Goal: Use online tool/utility: Use online tool/utility

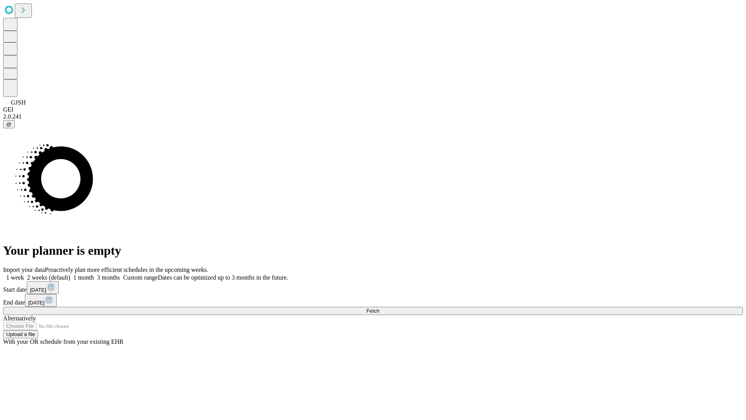
click at [379, 308] on span "Fetch" at bounding box center [373, 311] width 13 height 6
